Goal: Communication & Community: Answer question/provide support

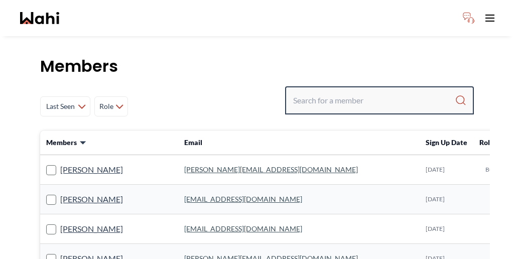
click at [382, 91] on input "Search input" at bounding box center [374, 100] width 162 height 18
paste input "Jaspreet Dhillon"
type input "Jaspreet Dhillon"
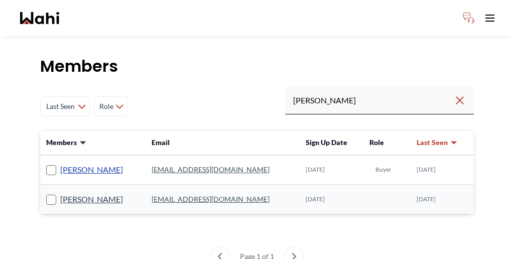
click at [75, 163] on link "Jaspreet Dhillon" at bounding box center [91, 169] width 63 height 13
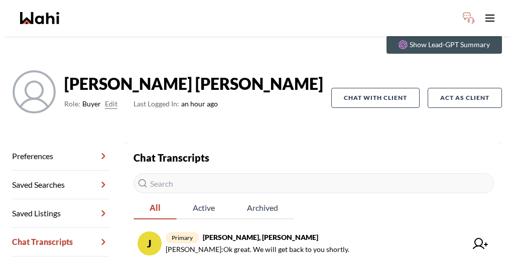
scroll to position [48, 0]
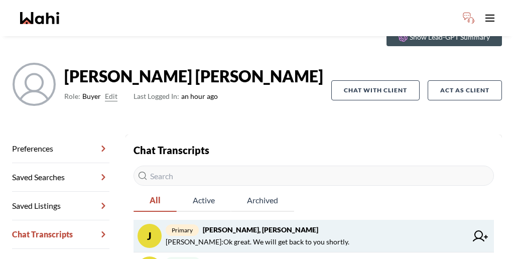
click at [218, 236] on span "Faraz Azam : Ok great. We will get back to you shortly." at bounding box center [258, 242] width 184 height 12
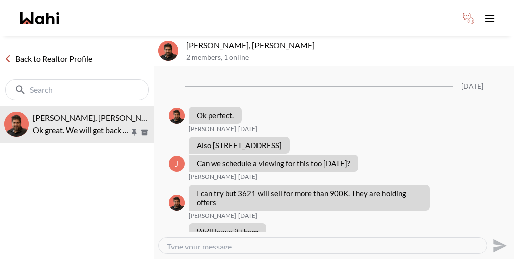
scroll to position [535, 0]
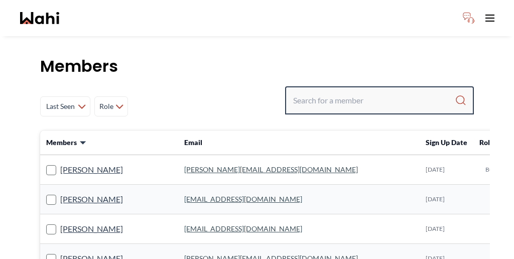
click at [377, 91] on input "Search input" at bounding box center [374, 100] width 162 height 18
paste input "Saeid Kanani"
type input "Saeid Kanani"
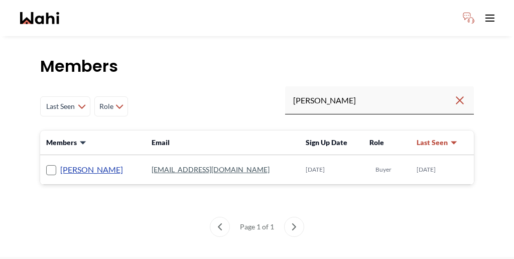
click at [69, 163] on link "Saeid Kanani" at bounding box center [91, 169] width 63 height 13
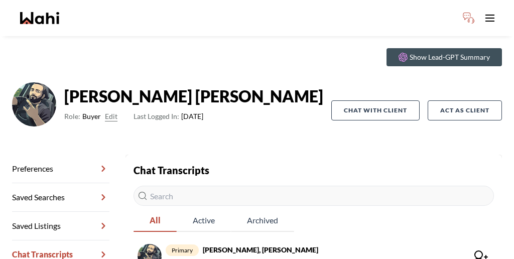
scroll to position [58, 0]
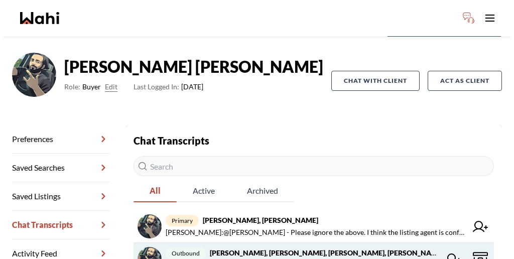
click at [267, 247] on span "outbound Saeid Kanani, Michelle, Paul, Faraz" at bounding box center [303, 253] width 274 height 12
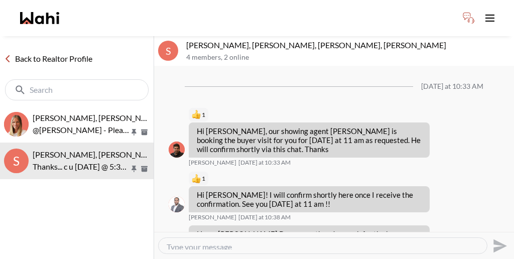
scroll to position [284, 0]
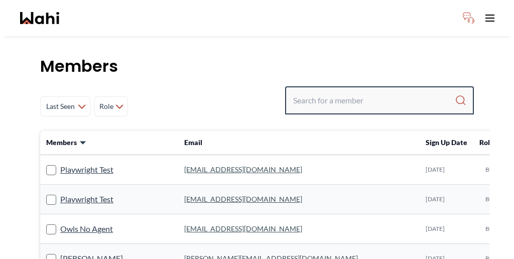
click at [372, 91] on input "Search input" at bounding box center [374, 100] width 162 height 18
paste input "[PERSON_NAME]"
type input "[PERSON_NAME]"
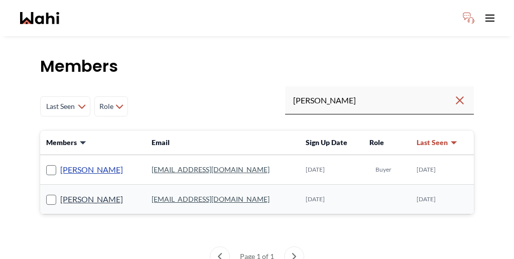
click at [76, 163] on link "[PERSON_NAME]" at bounding box center [91, 169] width 63 height 13
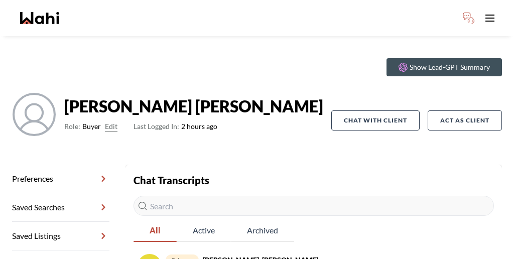
scroll to position [48, 0]
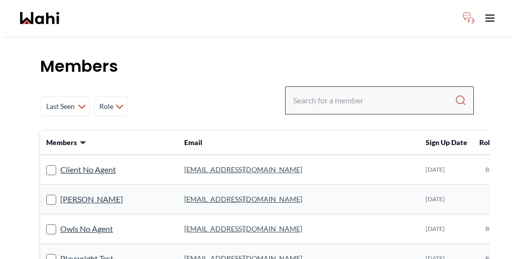
click at [374, 86] on div at bounding box center [379, 100] width 189 height 28
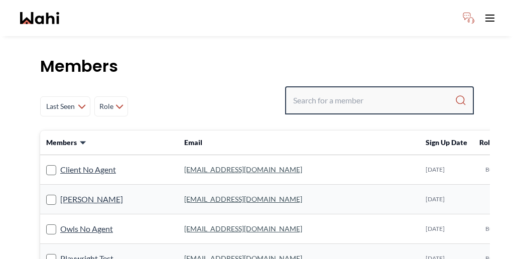
click at [373, 91] on input "Search input" at bounding box center [374, 100] width 162 height 18
paste input "Rita Kukendran"
type input "Rita Kukendran"
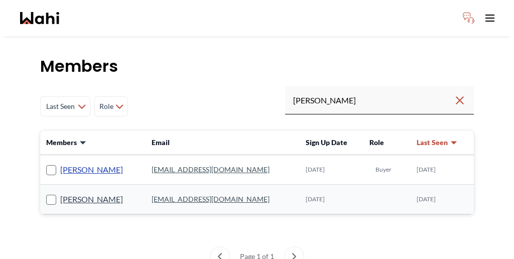
click at [70, 163] on link "Rita Kukendran" at bounding box center [91, 169] width 63 height 13
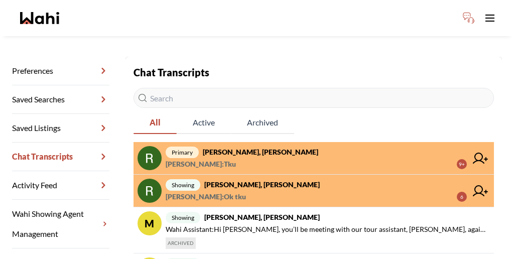
scroll to position [128, 0]
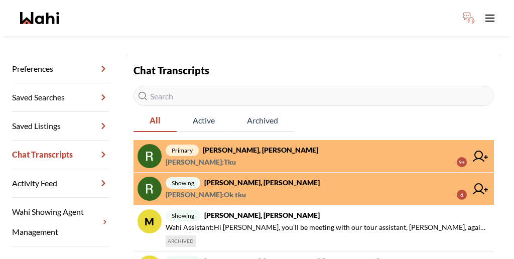
click at [284, 144] on span "primary Rita Kukendran, Behnam" at bounding box center [316, 150] width 301 height 12
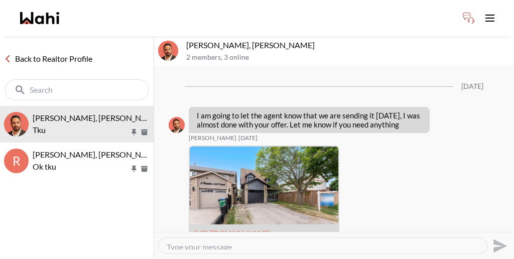
scroll to position [1386, 0]
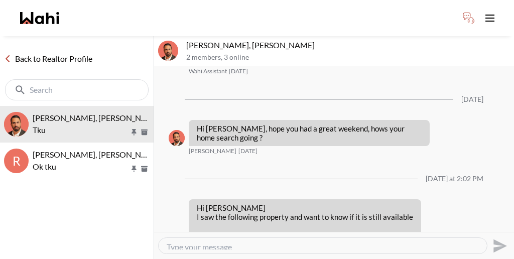
click at [32, 52] on link "Back to Realtor Profile" at bounding box center [48, 58] width 96 height 13
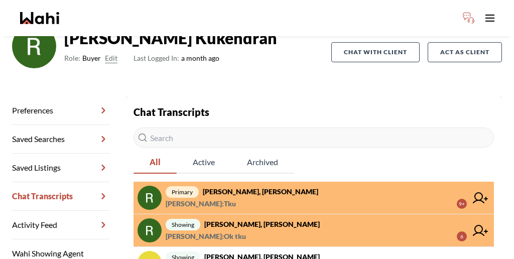
click at [268, 231] on span "Rita Kukendran : Ok tku 6" at bounding box center [316, 237] width 301 height 12
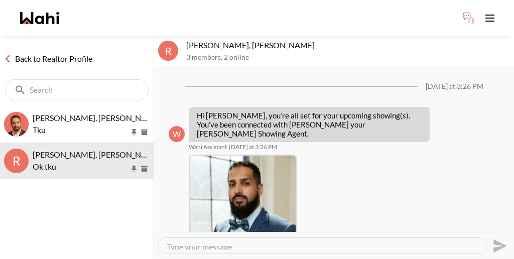
scroll to position [280, 0]
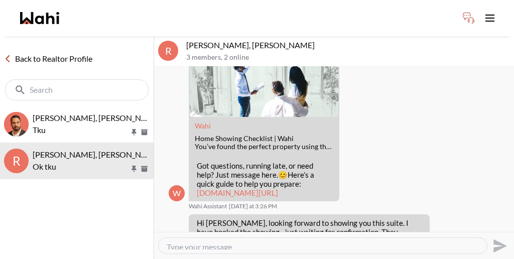
click at [297, 242] on textarea "Type your message" at bounding box center [323, 246] width 312 height 8
paste textarea "I have sent you a co-representation agreement to review and sign. This document…"
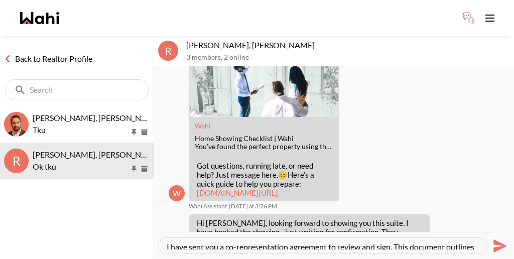
click at [167, 242] on textarea "I have sent you a co-representation agreement to review and sign. This document…" at bounding box center [323, 246] width 312 height 8
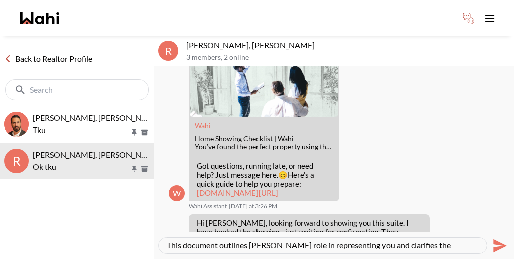
scroll to position [15, 0]
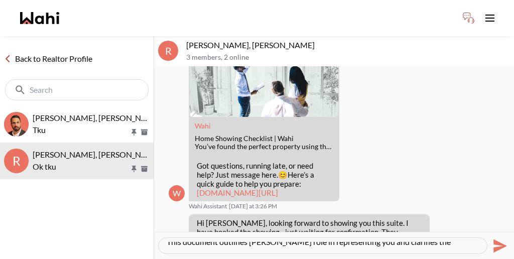
click at [473, 242] on textarea "Hi Rita, I have sent you a co-representation agreement to review and sign. This…" at bounding box center [323, 246] width 312 height 8
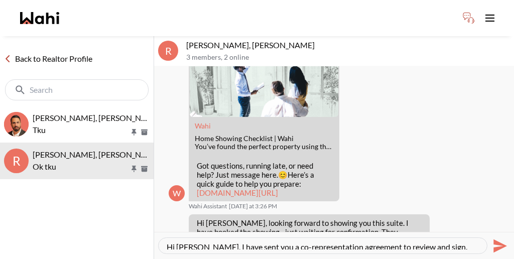
type textarea "Hi [PERSON_NAME], I have sent you a co-representation agreement to review and s…"
click at [502, 239] on icon "Send" at bounding box center [501, 246] width 14 height 14
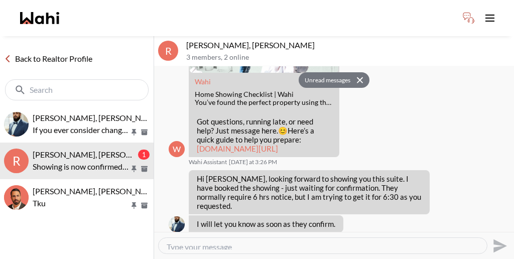
scroll to position [350, 0]
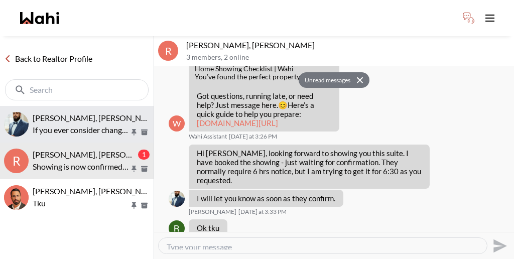
click at [65, 113] on span "Khalid Rizkana, Alicia" at bounding box center [97, 118] width 129 height 10
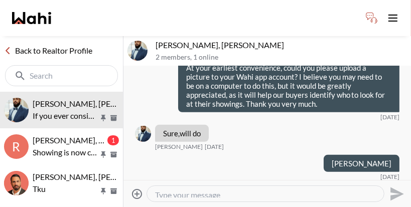
scroll to position [353, 0]
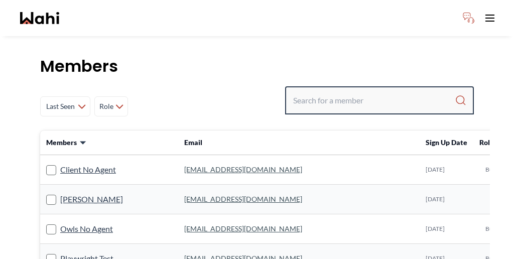
click at [350, 91] on input "Search input" at bounding box center [374, 100] width 162 height 18
paste input "[PERSON_NAME] De [PERSON_NAME]"
drag, startPoint x: 412, startPoint y: 74, endPoint x: 368, endPoint y: 69, distance: 44.4
click at [368, 91] on input "Milton De Jesus Aguilar Henriquez" at bounding box center [373, 100] width 161 height 18
paste input "Milton De Jesus Aguilar Henriquez"
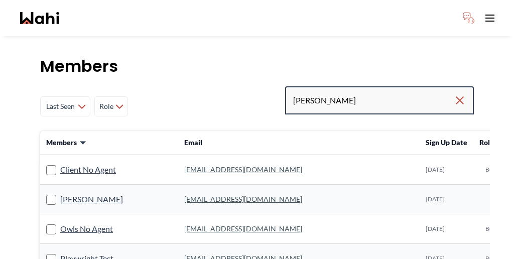
type input "Milton Henriquez"
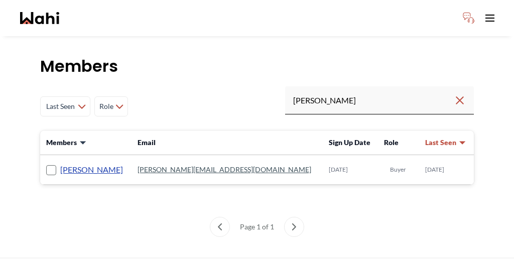
click at [79, 163] on link "[PERSON_NAME]" at bounding box center [91, 169] width 63 height 13
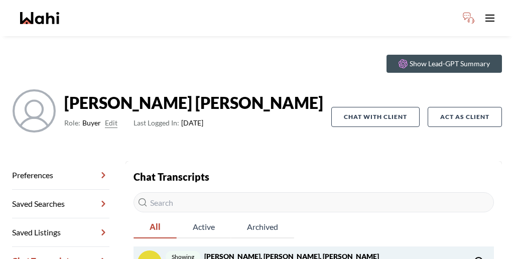
scroll to position [35, 0]
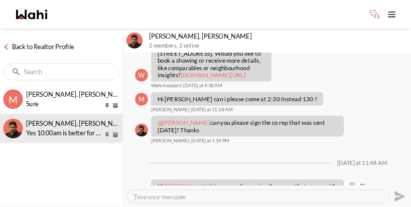
scroll to position [373, 0]
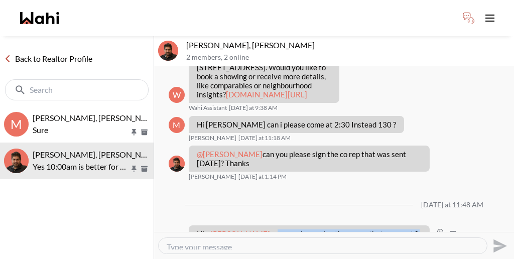
drag, startPoint x: 419, startPoint y: 119, endPoint x: 249, endPoint y: 103, distance: 170.9
click at [249, 229] on p "Hi @Milton Henriquez can you please sign the co rep that was sent ? This simply…" at bounding box center [309, 251] width 225 height 45
copy p "can you please sign the co rep that was sent ? This simply outlines Wahi's role…"
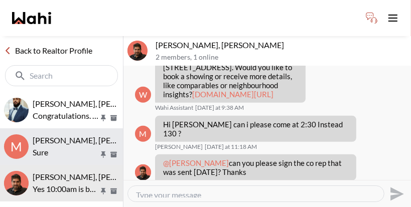
click at [54, 136] on span "Milton Henriquez, Shannel, Faraz" at bounding box center [130, 141] width 194 height 10
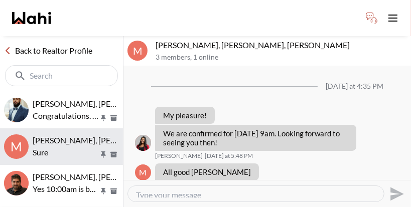
scroll to position [660, 0]
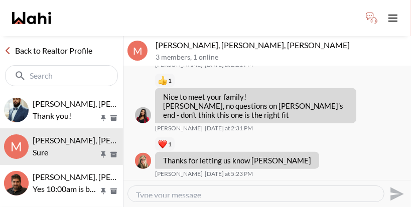
click at [62, 44] on link "Back to Realtor Profile" at bounding box center [48, 50] width 96 height 13
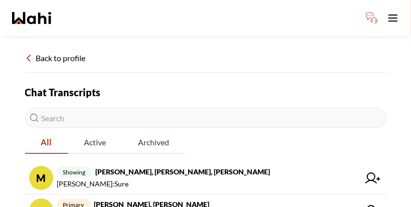
click at [64, 52] on div "Back to profile" at bounding box center [206, 62] width 362 height 21
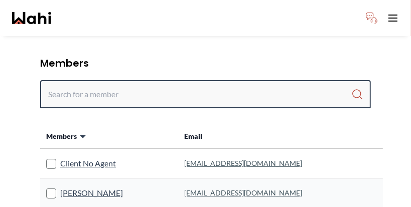
click at [121, 85] on input "Search input" at bounding box center [199, 94] width 303 height 18
paste input "Surangani Kukendren"
type input "Surangani Kukendren"
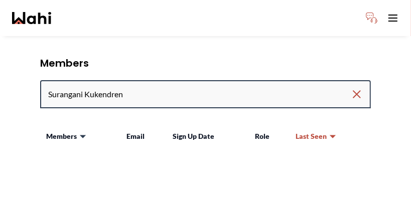
click at [97, 85] on input "Surangani Kukendren" at bounding box center [199, 94] width 303 height 18
drag, startPoint x: 64, startPoint y: 70, endPoint x: 9, endPoint y: 71, distance: 55.2
click at [9, 71] on div "Members Last Seen Less day than 1 day ago 1 day ago - 3 days ago 3 days ago - 1…" at bounding box center [205, 174] width 411 height 277
type input "Kukendren"
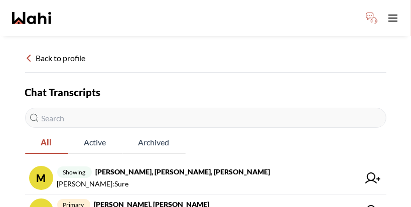
click at [114, 108] on input "text" at bounding box center [206, 118] width 362 height 20
paste input "[PERSON_NAME]"
type input "[PERSON_NAME]"
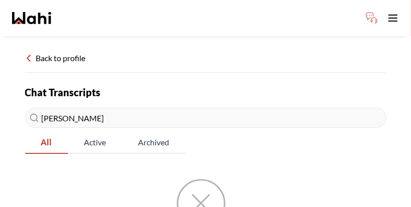
click at [48, 52] on div "Back to profile" at bounding box center [206, 62] width 362 height 21
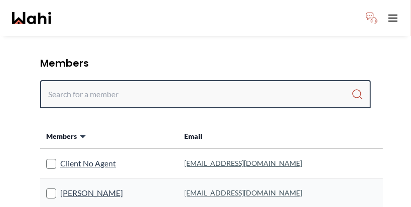
click at [273, 85] on input "Search input" at bounding box center [199, 94] width 303 height 18
paste input "Rita Kukendran"
type input "Rita Kukendran"
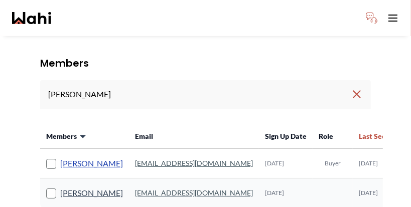
click at [69, 157] on link "Rita Kukendran" at bounding box center [91, 163] width 63 height 13
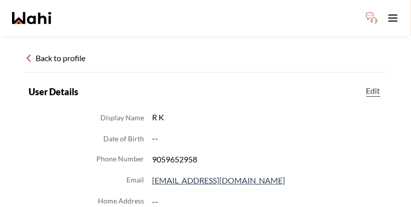
click at [57, 52] on div "Back to profile" at bounding box center [206, 62] width 362 height 21
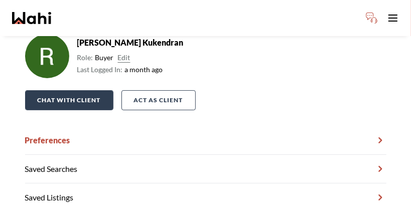
scroll to position [75, 0]
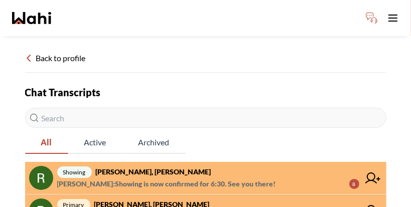
click at [167, 166] on span "showing Rita Kukendran, Khalid, Behnam" at bounding box center [208, 172] width 302 height 12
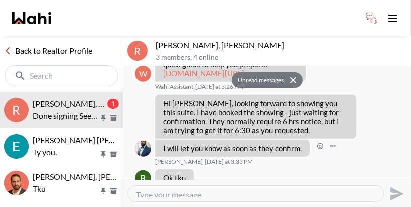
scroll to position [468, 0]
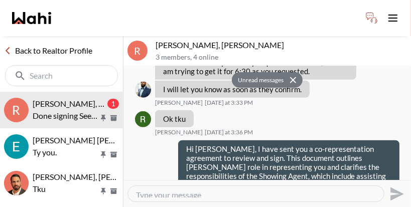
click at [219, 190] on textarea "Type your message" at bounding box center [256, 194] width 240 height 8
type textarea "thank you kindly"
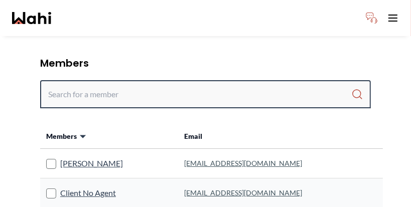
click at [142, 85] on input "Search input" at bounding box center [199, 94] width 303 height 18
type input "c"
paste input "[PERSON_NAME]"
type input "[PERSON_NAME]"
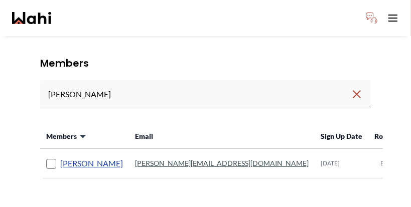
click at [60, 157] on link "[PERSON_NAME]" at bounding box center [91, 163] width 63 height 13
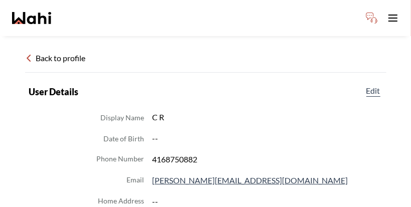
click at [56, 52] on div "Back to profile" at bounding box center [206, 62] width 362 height 21
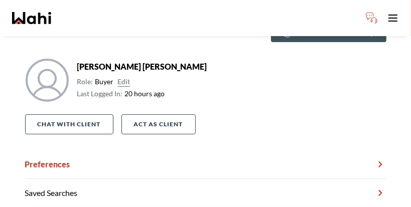
scroll to position [75, 0]
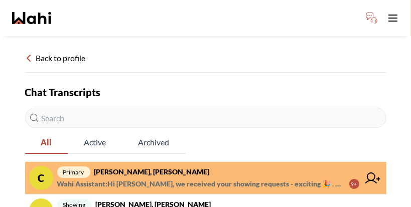
click at [168, 178] on span "Wahi Assistant : Hi Caroline, we received your showing requests - exciting 🎉 . …" at bounding box center [199, 184] width 284 height 12
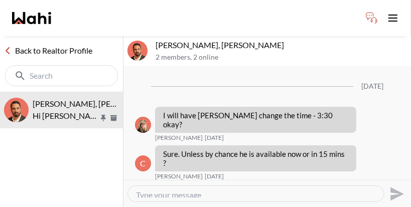
scroll to position [827, 0]
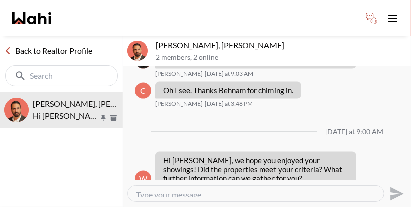
click at [193, 190] on textarea "Type your message" at bounding box center [256, 194] width 240 height 8
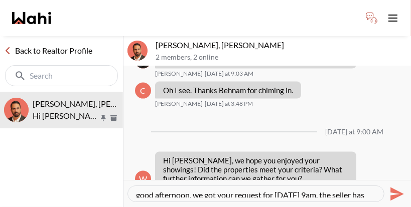
scroll to position [7, 0]
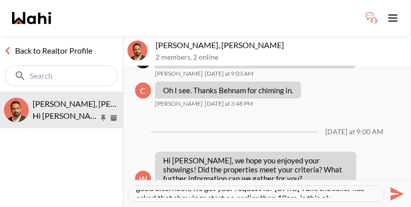
click at [253, 190] on textarea "good afternoon, we got your request for september 5th 9am. the seller has asked…" at bounding box center [256, 194] width 240 height 8
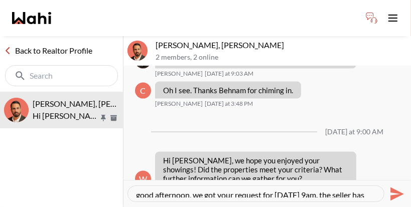
drag, startPoint x: 253, startPoint y: 182, endPoint x: 130, endPoint y: 177, distance: 122.7
click at [131, 183] on div "good afternoon, we got your request for september 5th 9am. the seller has asked…" at bounding box center [268, 194] width 280 height 23
paste textarea "Good afternoon, we received your request for [DATE] 9:00 a.m. The seller has as…"
type textarea "Good afternoon, we received your request for [DATE] 9:00 a.m. The seller has as…"
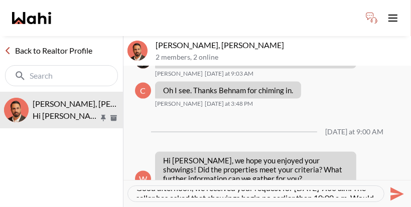
click at [400, 187] on icon "Send" at bounding box center [398, 194] width 14 height 14
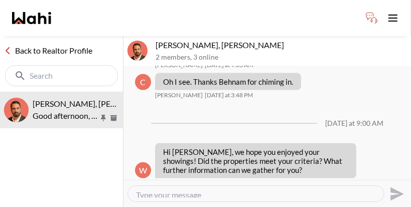
scroll to position [858, 0]
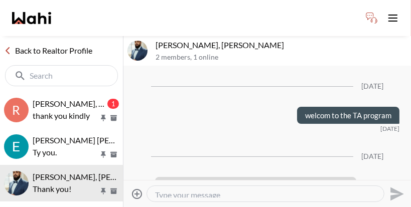
scroll to position [458, 0]
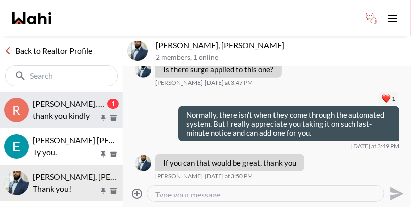
click at [71, 99] on span "Rita Kukendran, Khalid, Behnam" at bounding box center [97, 104] width 129 height 10
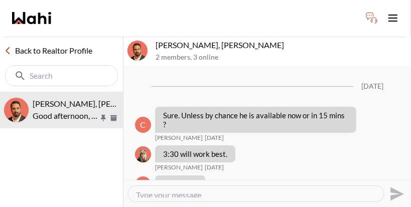
scroll to position [832, 0]
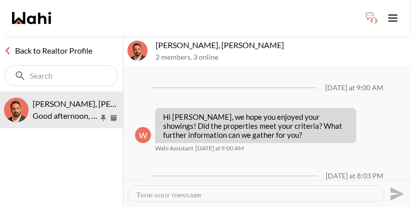
click at [272, 190] on textarea "Type your message" at bounding box center [256, 194] width 240 height 8
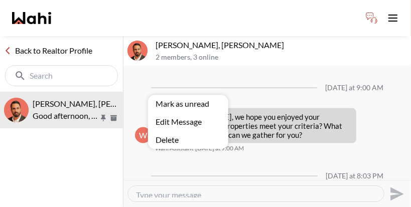
click at [178, 121] on button "Edit Message" at bounding box center [188, 122] width 80 height 18
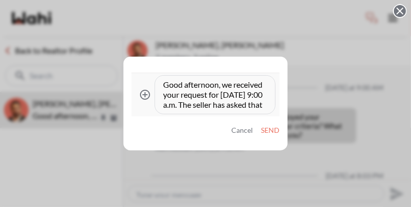
click at [178, 106] on textarea "Good afternoon, we received your request for [DATE] 9:00 a.m. The seller has as…" at bounding box center [215, 95] width 104 height 30
type textarea "Good afternoon, we received your request for [DATE] 9:00 a.m. The seller has as…"
click at [275, 128] on button "Send" at bounding box center [270, 131] width 19 height 9
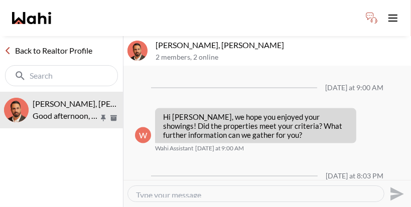
click at [45, 44] on link "Back to Realtor Profile" at bounding box center [48, 50] width 96 height 13
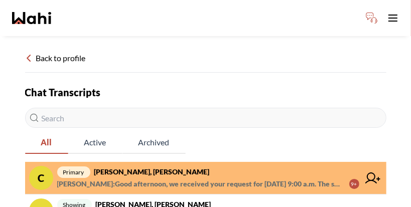
click at [214, 178] on span "Alicia Malette : Good afternoon, we received your request for September 5th at …" at bounding box center [199, 184] width 284 height 12
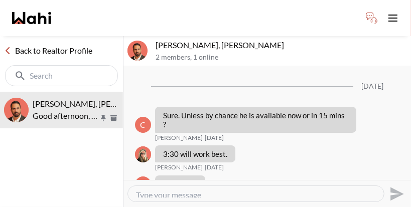
scroll to position [832, 0]
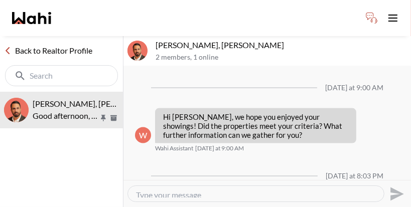
click at [322, 16] on div "main navigation" at bounding box center [205, 18] width 411 height 36
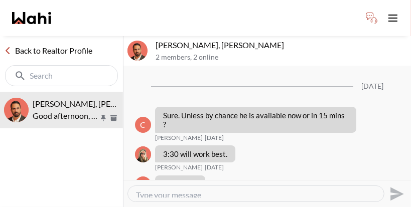
scroll to position [832, 0]
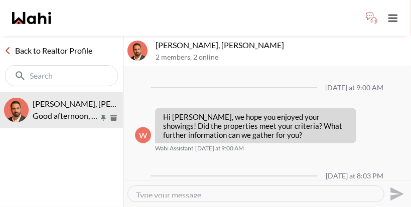
click at [32, 44] on link "Back to Realtor Profile" at bounding box center [48, 50] width 96 height 13
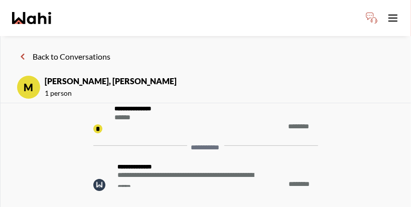
click at [22, 51] on icon at bounding box center [23, 57] width 12 height 12
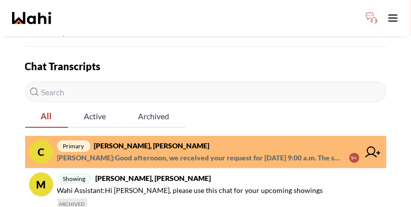
scroll to position [27, 0]
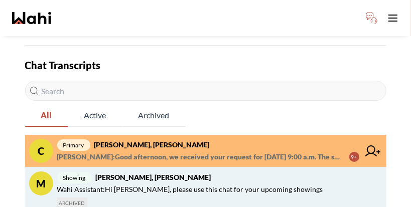
click at [160, 172] on span "showing Caroline Rouben, Paul, Behnam" at bounding box center [217, 178] width 321 height 12
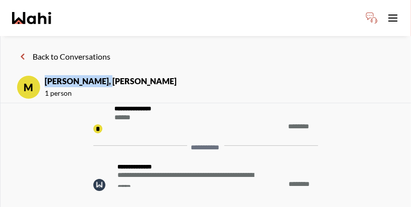
drag, startPoint x: 34, startPoint y: 62, endPoint x: 78, endPoint y: 60, distance: 44.7
click at [79, 75] on strong "[PERSON_NAME], [PERSON_NAME]" at bounding box center [111, 81] width 132 height 12
copy strong "[PERSON_NAME]"
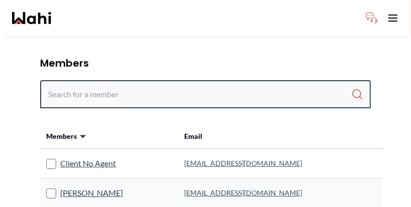
click at [169, 85] on input "Search input" at bounding box center [199, 94] width 303 height 18
paste input "[PERSON_NAME]"
type input "[PERSON_NAME]"
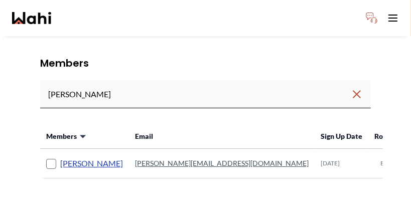
click at [60, 157] on link "[PERSON_NAME]" at bounding box center [91, 163] width 63 height 13
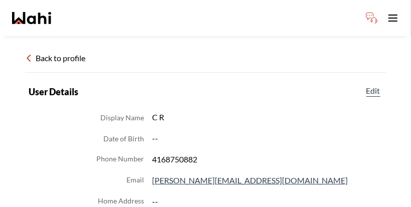
click at [57, 52] on div "Back to profile" at bounding box center [206, 62] width 362 height 21
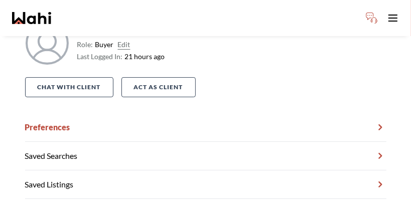
scroll to position [75, 0]
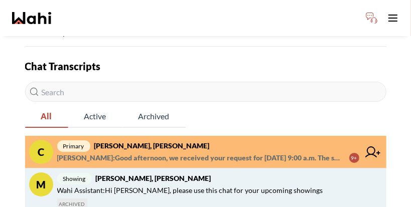
scroll to position [27, 0]
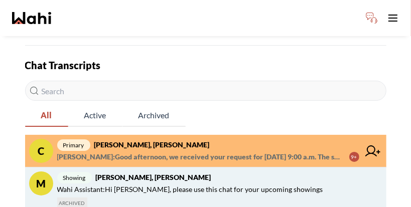
click at [159, 184] on span "Wahi Assistant : Hi [PERSON_NAME], please use this chat for your upcoming showi…" at bounding box center [190, 190] width 266 height 12
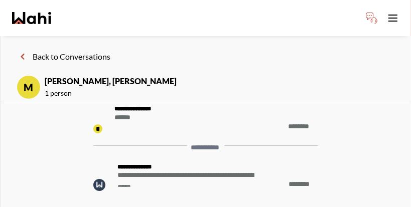
click at [39, 50] on button "Back to Conversations" at bounding box center [64, 56] width 94 height 13
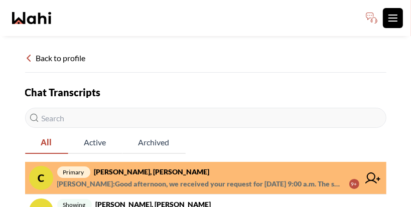
click at [398, 18] on icon "Toggle open navigation menu" at bounding box center [393, 18] width 12 height 12
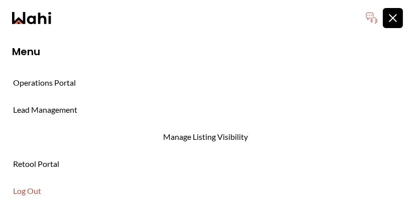
click at [399, 15] on icon "Toggle open navigation menu" at bounding box center [393, 18] width 12 height 12
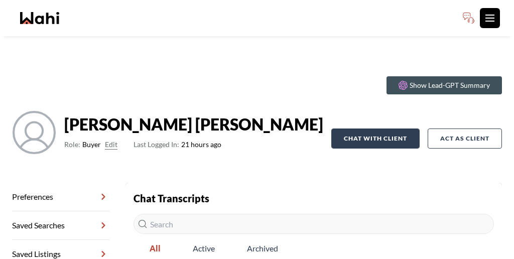
click at [378, 129] on button "Chat with client" at bounding box center [375, 139] width 88 height 20
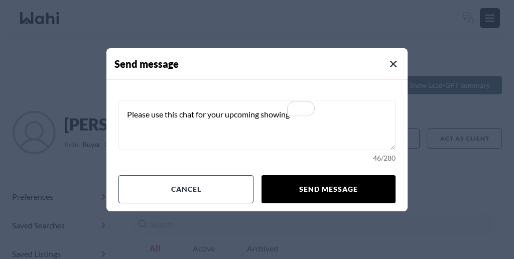
type textarea "Please use this chat for your upcoming showing"
click at [307, 175] on button "Send message" at bounding box center [329, 189] width 134 height 28
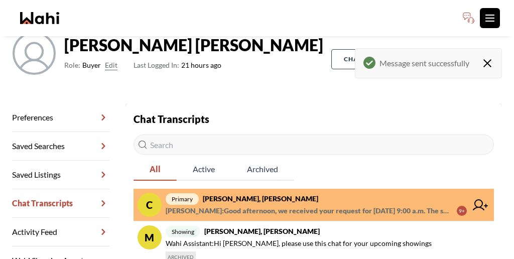
scroll to position [92, 0]
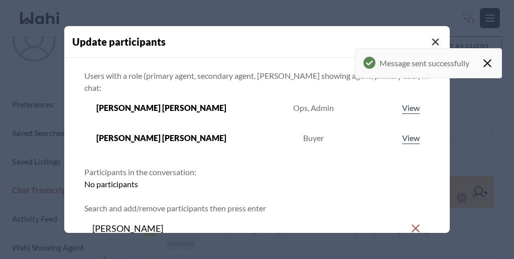
type input "[PERSON_NAME]"
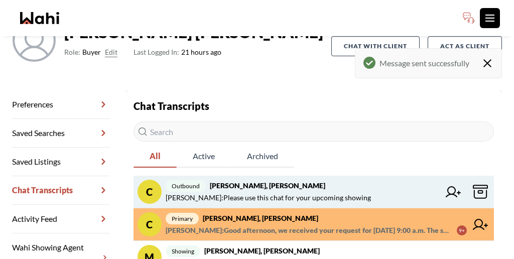
click at [411, 186] on icon at bounding box center [453, 191] width 15 height 11
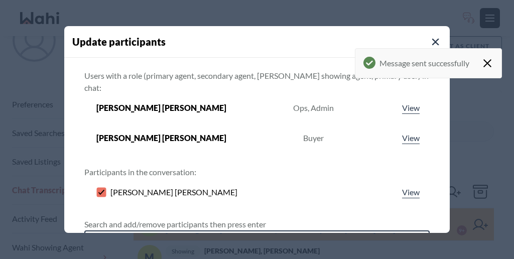
click at [209, 207] on input "Search input" at bounding box center [251, 245] width 318 height 18
type input "behnam"
